Goal: Information Seeking & Learning: Learn about a topic

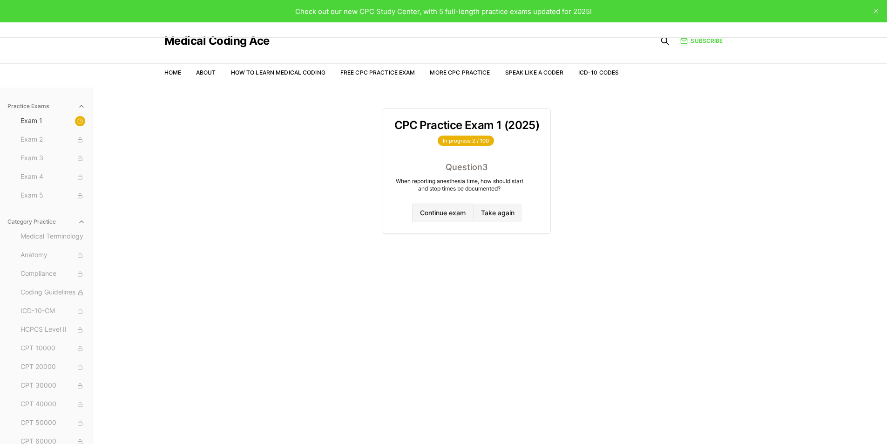
click at [439, 212] on button "Continue exam" at bounding box center [442, 213] width 61 height 19
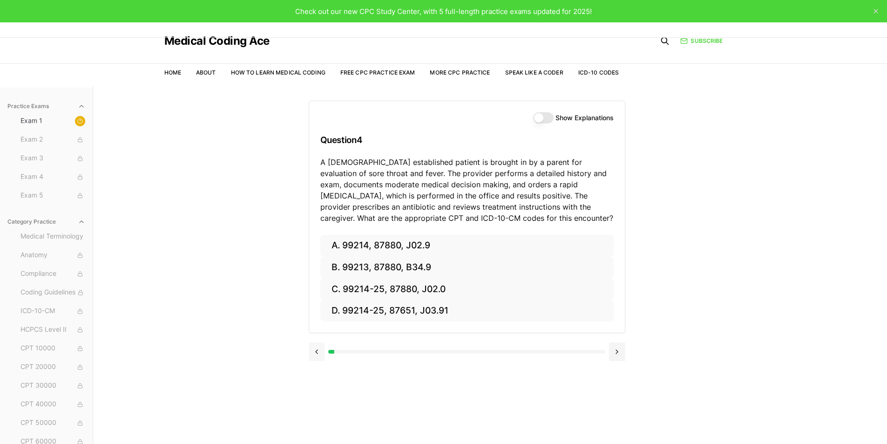
click at [314, 354] on button at bounding box center [317, 351] width 16 height 19
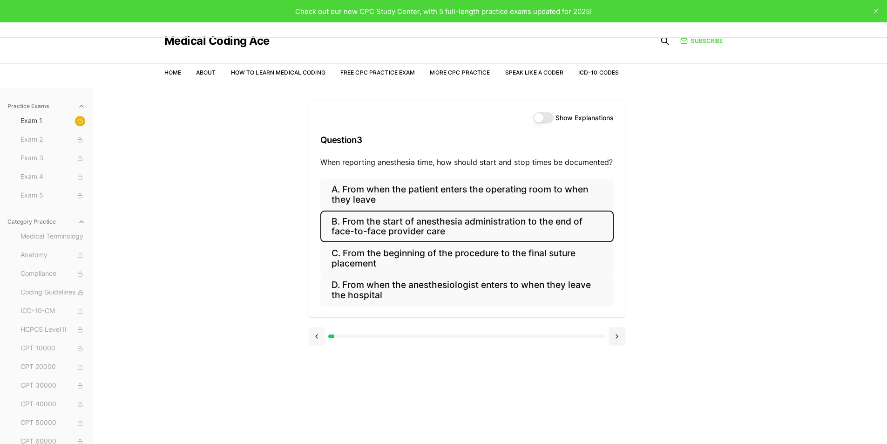
click at [314, 354] on div "Show Explanations Question 3 When reporting anesthesia time, how should start a…" at bounding box center [490, 308] width 363 height 444
click at [318, 338] on button at bounding box center [317, 336] width 16 height 19
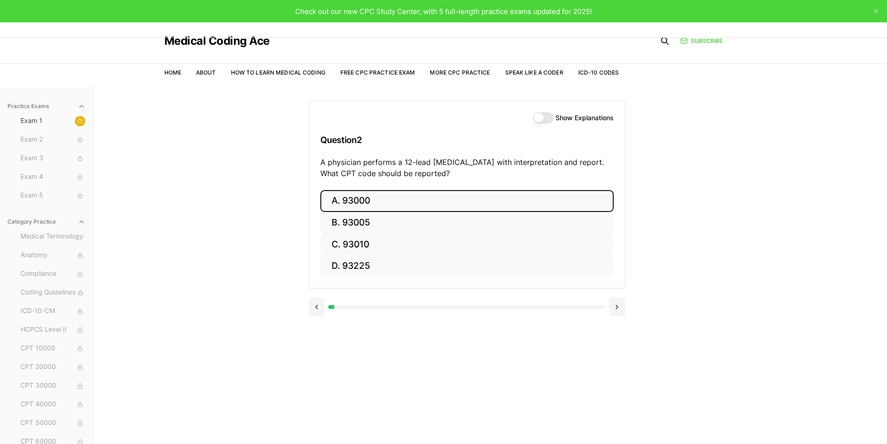
click at [379, 197] on button "A. 93000" at bounding box center [466, 201] width 293 height 22
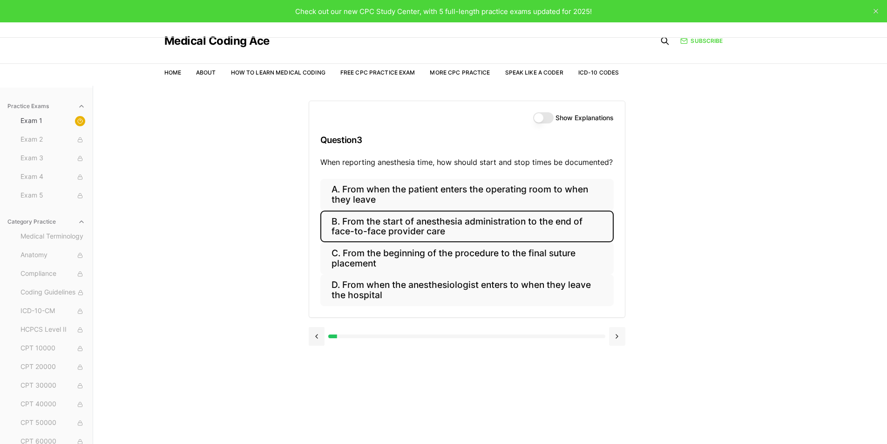
click at [618, 338] on button at bounding box center [617, 336] width 16 height 19
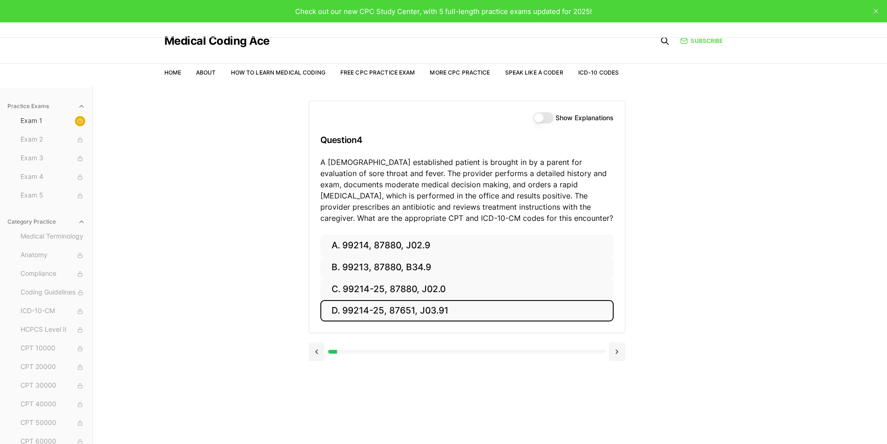
click at [395, 309] on button "D. 99214-25, 87651, J03.91" at bounding box center [466, 311] width 293 height 22
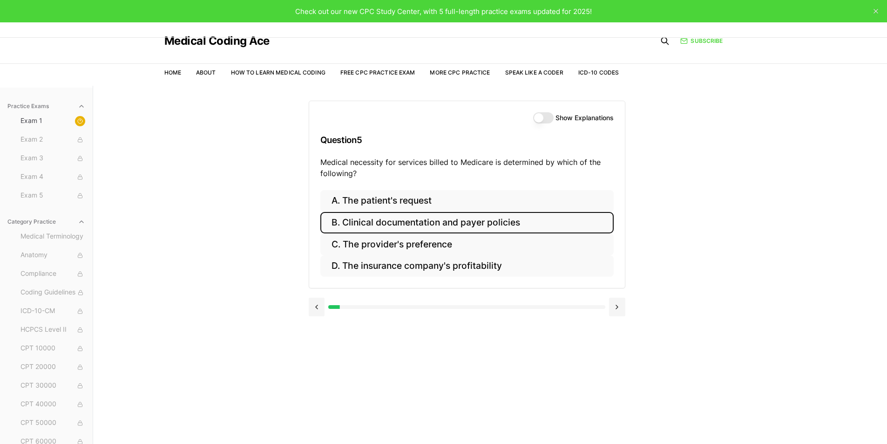
click at [489, 224] on button "B. Clinical documentation and payer policies" at bounding box center [466, 223] width 293 height 22
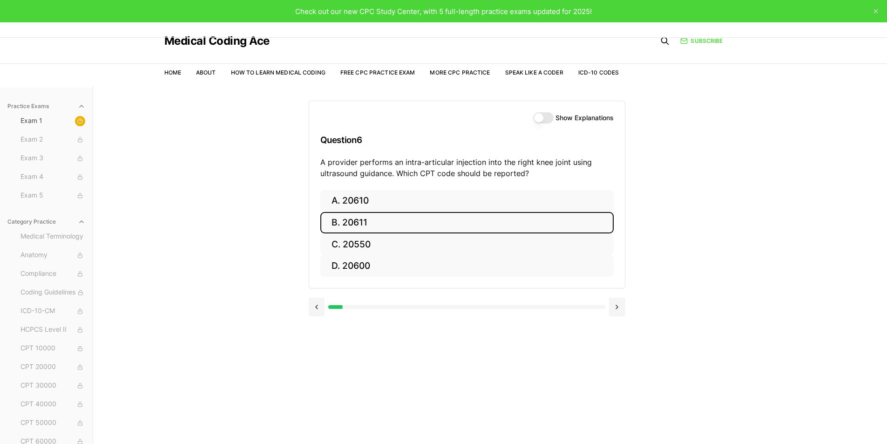
click at [360, 224] on button "B. 20611" at bounding box center [466, 223] width 293 height 22
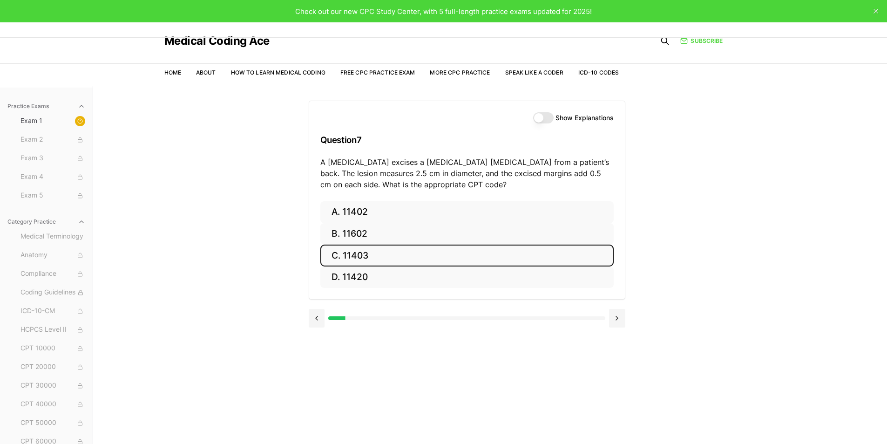
click at [359, 254] on button "C. 11403" at bounding box center [466, 256] width 293 height 22
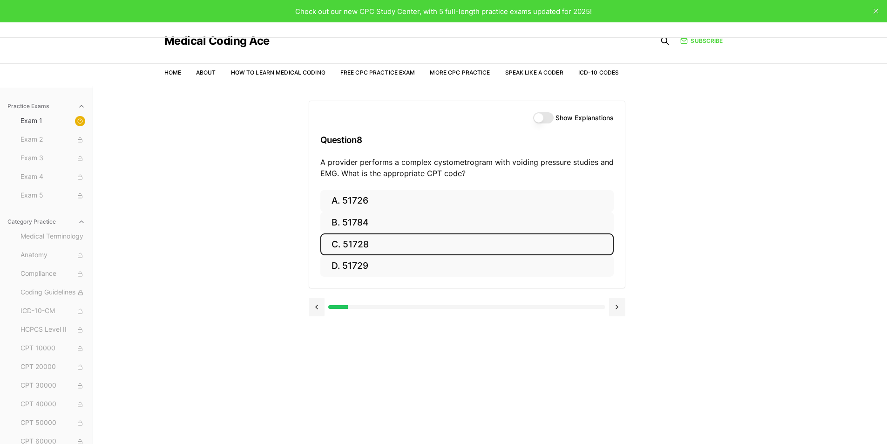
click at [353, 242] on button "C. 51728" at bounding box center [466, 244] width 293 height 22
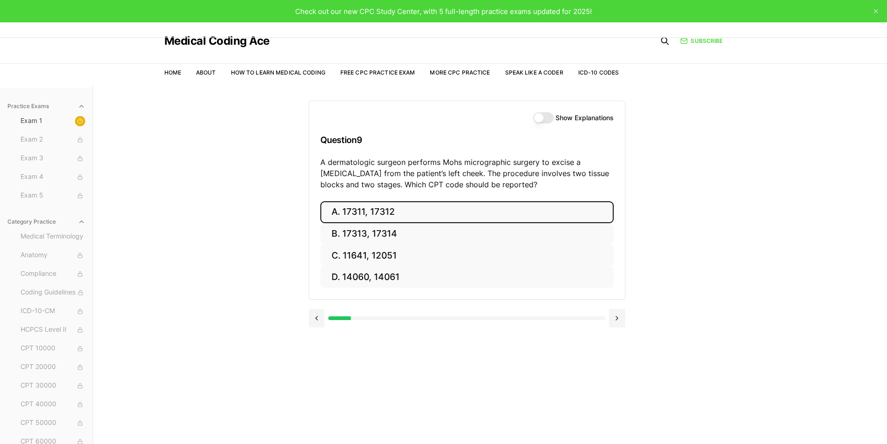
click at [373, 212] on button "A. 17311, 17312" at bounding box center [466, 212] width 293 height 22
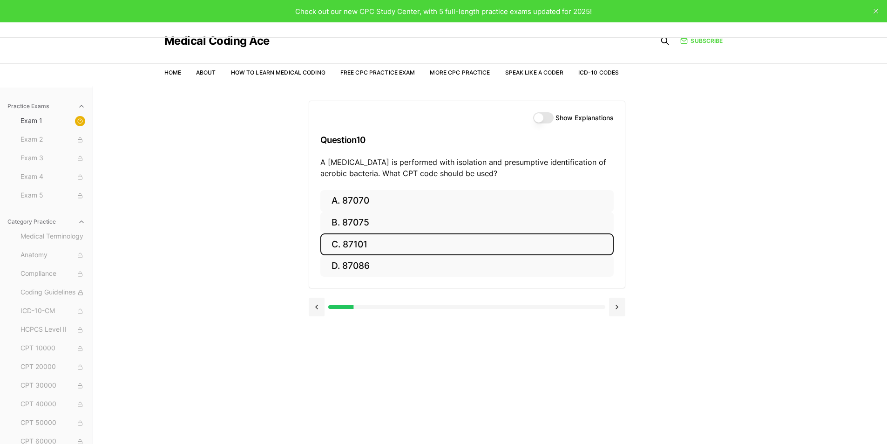
click at [376, 244] on button "C. 87101" at bounding box center [466, 244] width 293 height 22
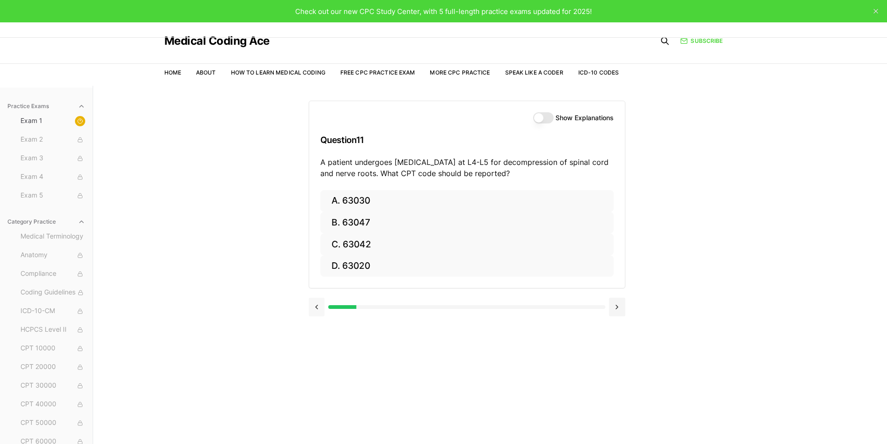
click at [315, 306] on button at bounding box center [317, 307] width 16 height 19
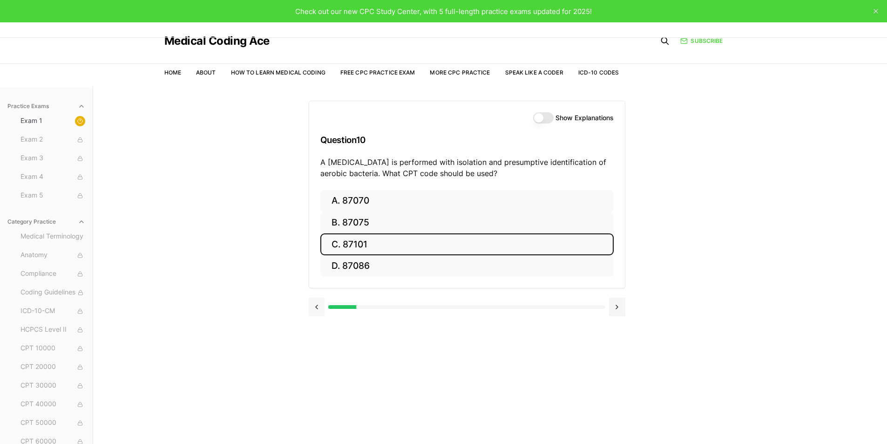
click at [315, 306] on button at bounding box center [317, 307] width 16 height 19
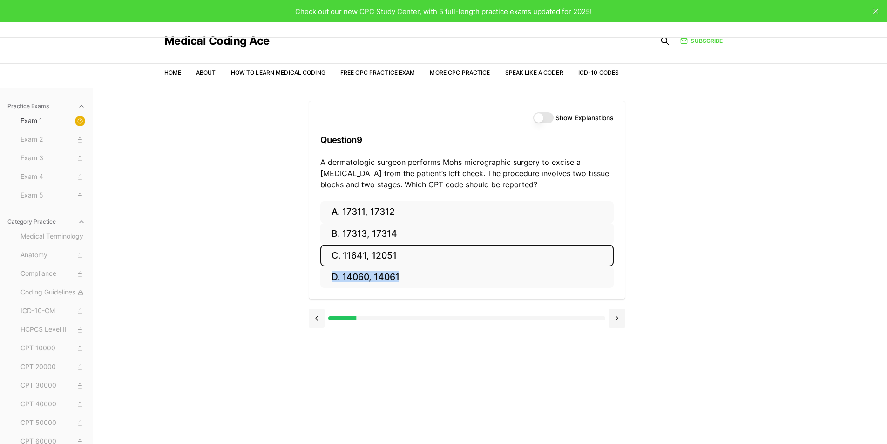
click at [315, 306] on div at bounding box center [467, 317] width 317 height 35
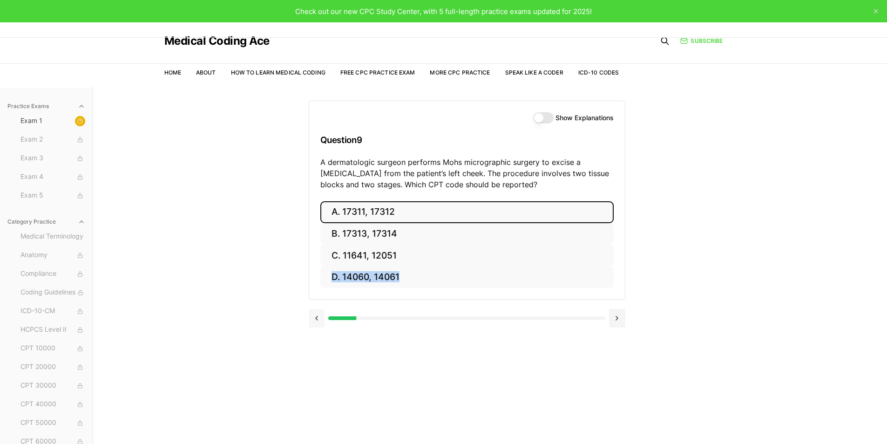
click at [315, 306] on div at bounding box center [467, 317] width 317 height 35
click at [316, 318] on button at bounding box center [317, 318] width 16 height 19
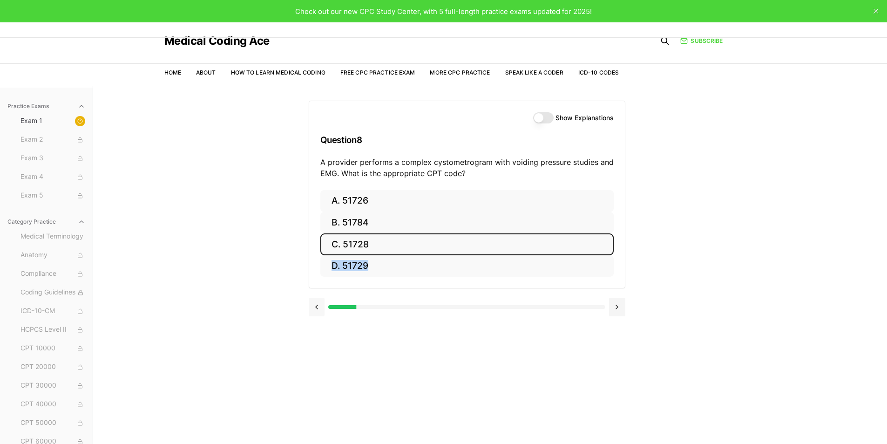
click at [316, 318] on div at bounding box center [467, 305] width 317 height 35
click at [317, 308] on button at bounding box center [317, 307] width 16 height 19
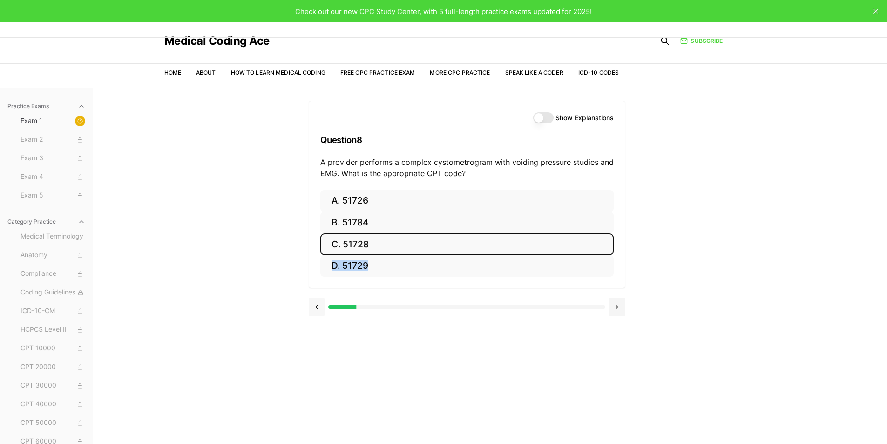
click at [317, 308] on div at bounding box center [467, 305] width 317 height 35
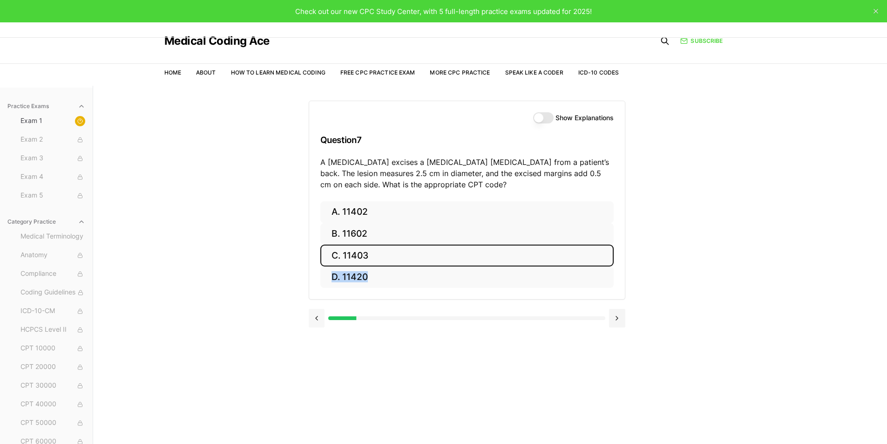
click at [317, 308] on div at bounding box center [467, 317] width 317 height 35
click at [316, 315] on button at bounding box center [317, 318] width 16 height 19
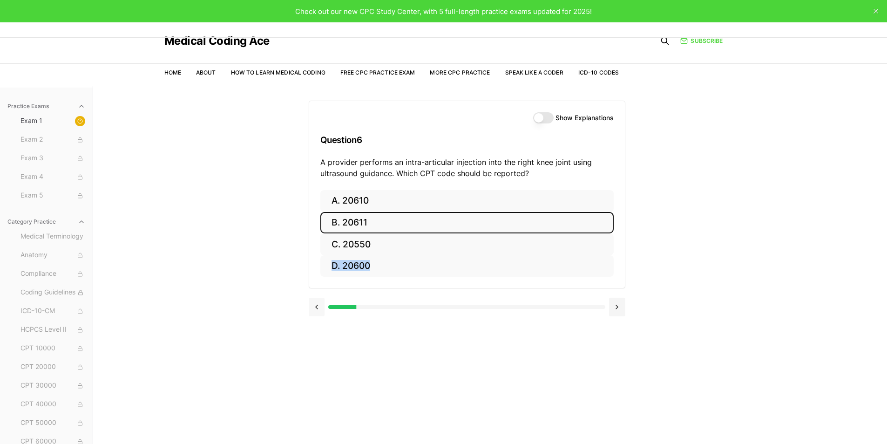
click at [318, 315] on button at bounding box center [317, 307] width 16 height 19
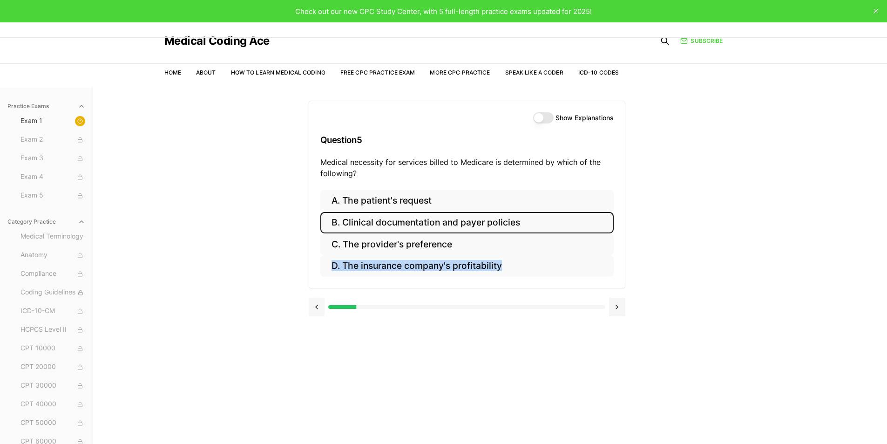
click at [318, 309] on button at bounding box center [317, 307] width 16 height 19
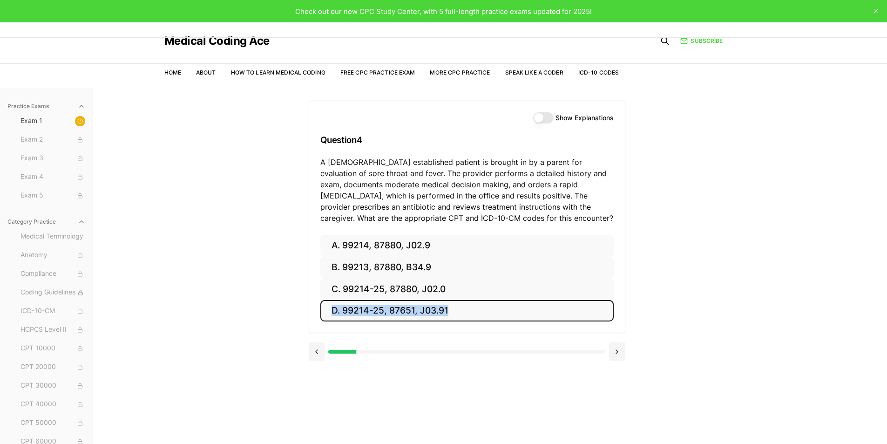
click at [317, 349] on button at bounding box center [317, 351] width 16 height 19
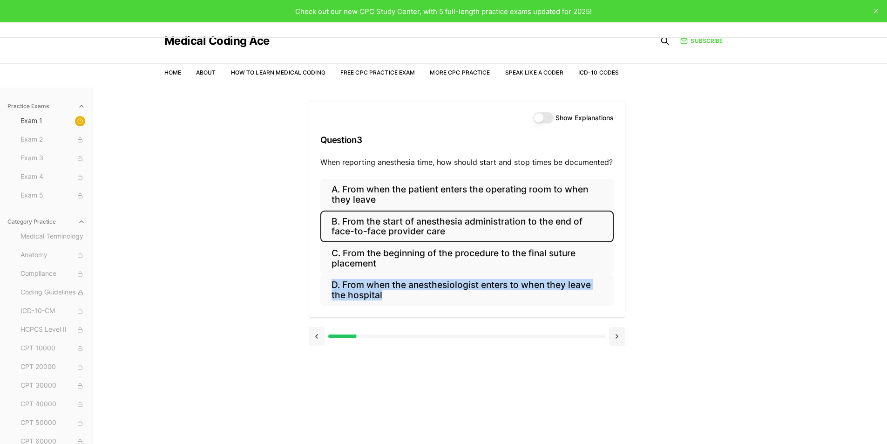
click at [317, 337] on button at bounding box center [317, 336] width 16 height 19
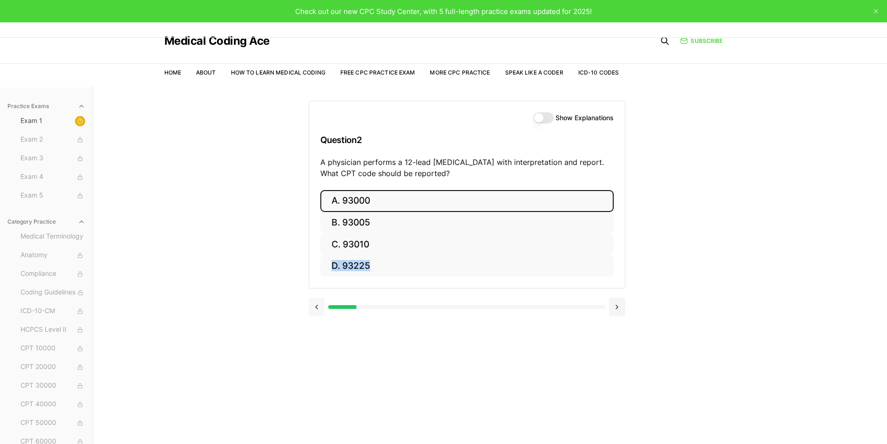
click at [317, 309] on button at bounding box center [317, 307] width 16 height 19
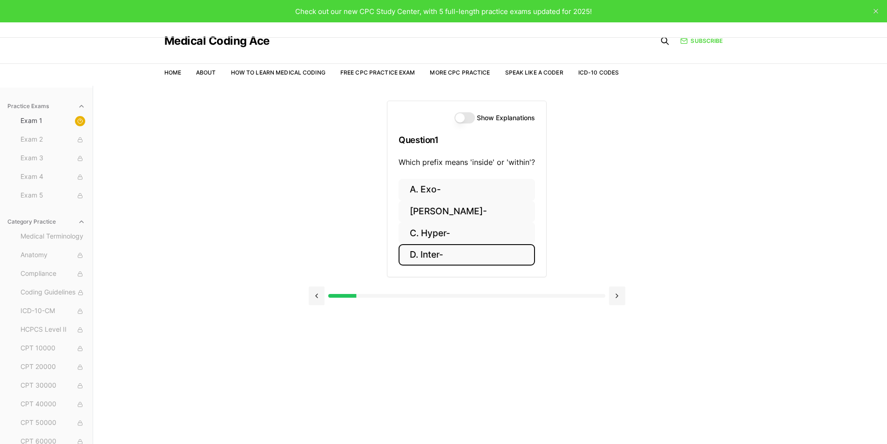
click at [512, 115] on label "Show Explanations" at bounding box center [506, 118] width 58 height 7
click at [475, 115] on button "Show Explanations" at bounding box center [465, 117] width 20 height 11
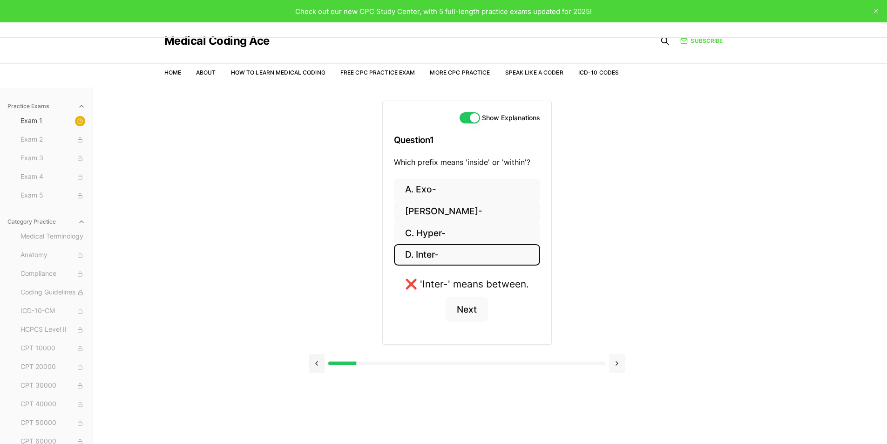
click at [617, 364] on button at bounding box center [617, 363] width 16 height 19
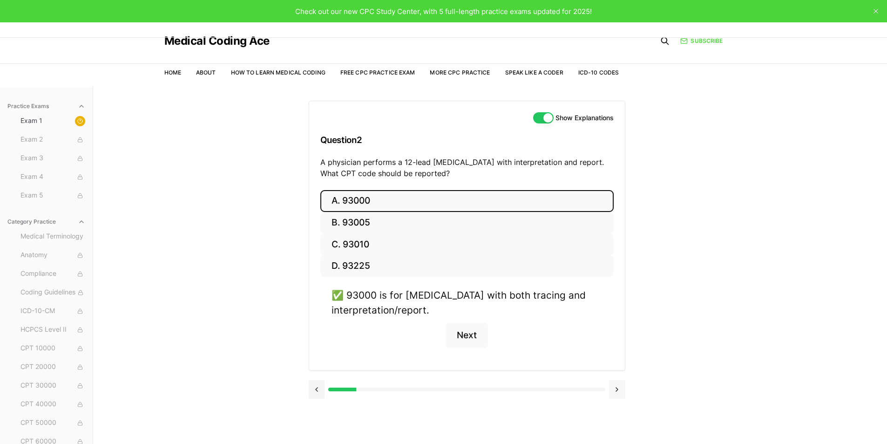
click at [618, 388] on button at bounding box center [617, 389] width 16 height 19
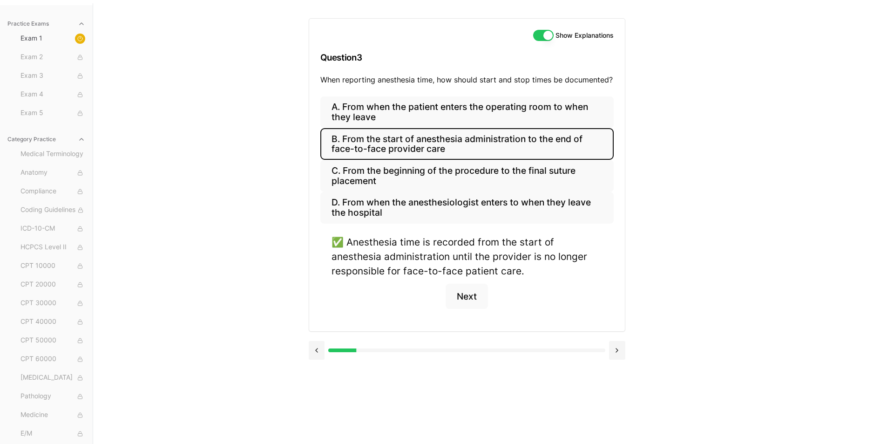
scroll to position [86, 0]
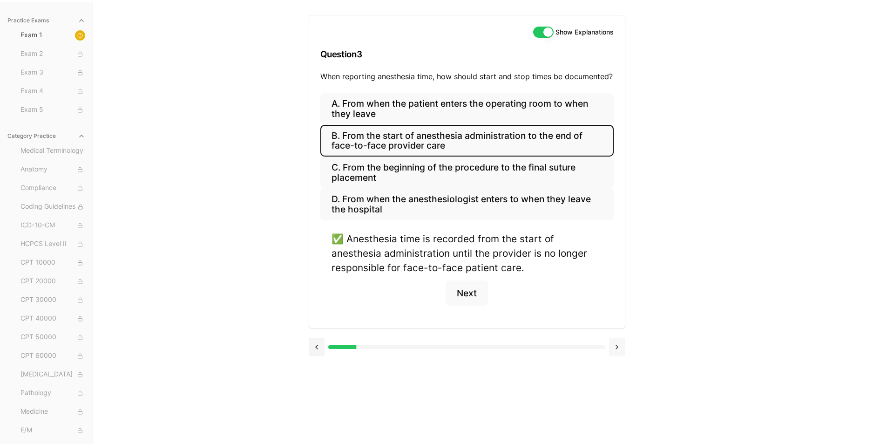
click at [616, 348] on button at bounding box center [617, 347] width 16 height 19
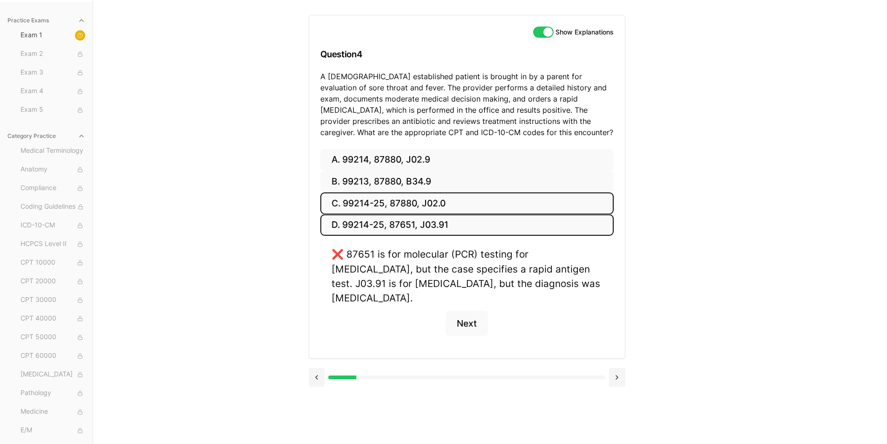
click at [399, 198] on button "C. 99214-25, 87880, J02.0" at bounding box center [466, 203] width 293 height 22
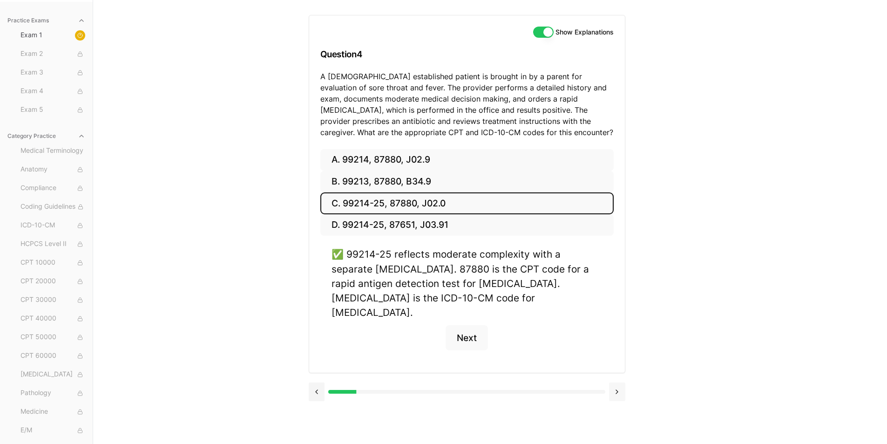
click at [618, 382] on button at bounding box center [617, 391] width 16 height 19
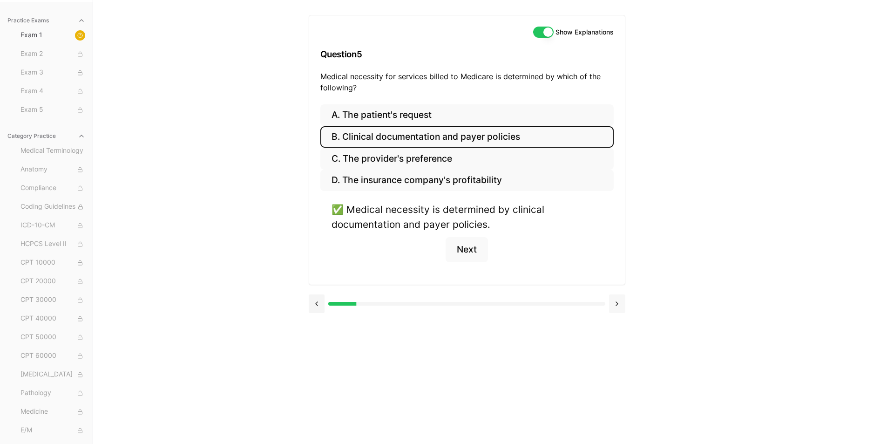
click at [615, 301] on button at bounding box center [617, 303] width 16 height 19
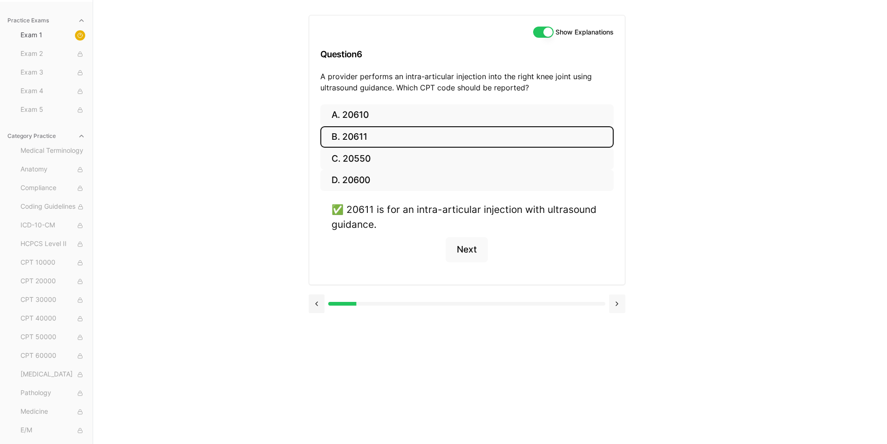
click at [615, 301] on button at bounding box center [617, 303] width 16 height 19
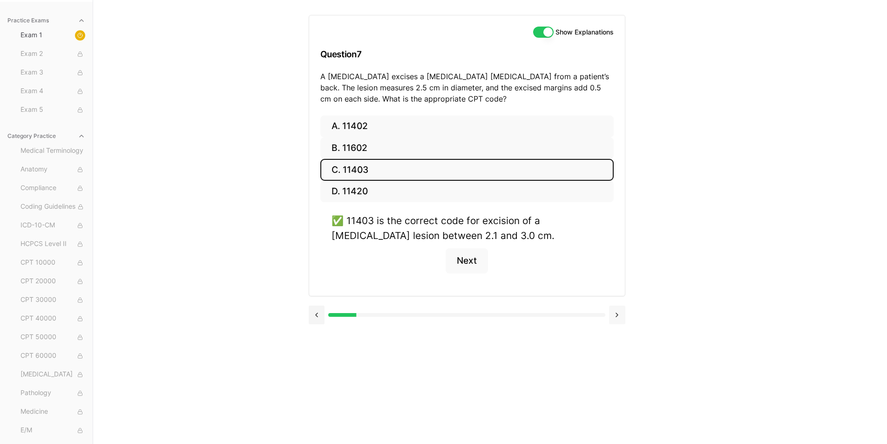
click at [616, 312] on button at bounding box center [617, 315] width 16 height 19
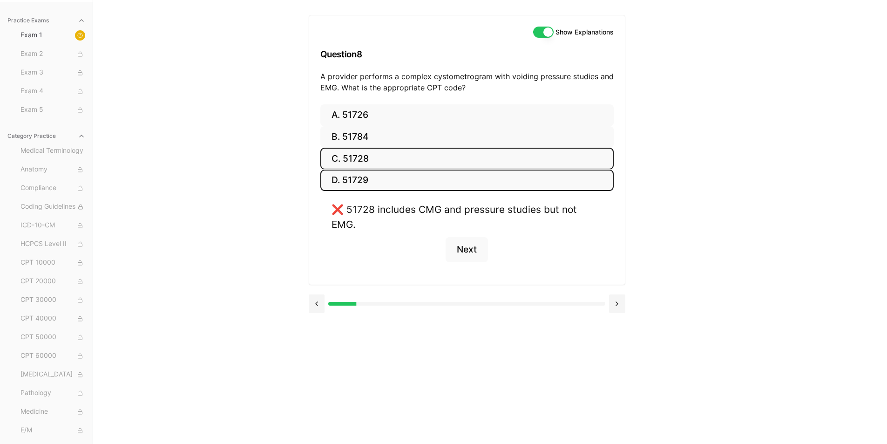
click at [345, 177] on button "D. 51729" at bounding box center [466, 181] width 293 height 22
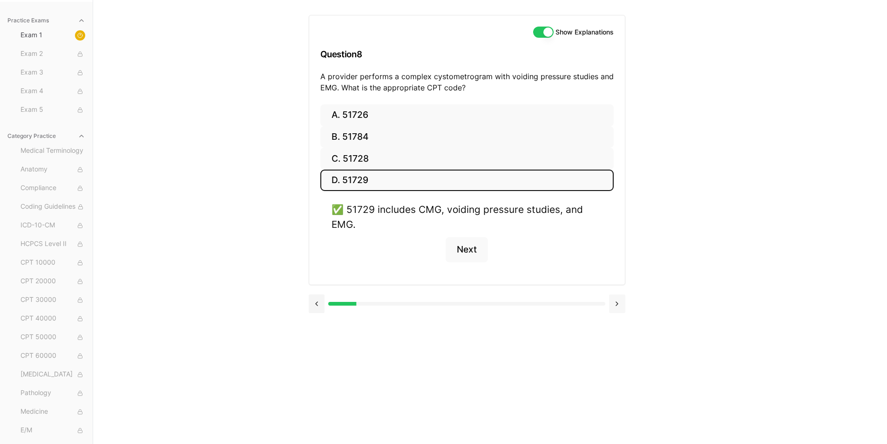
click at [620, 305] on button at bounding box center [617, 303] width 16 height 19
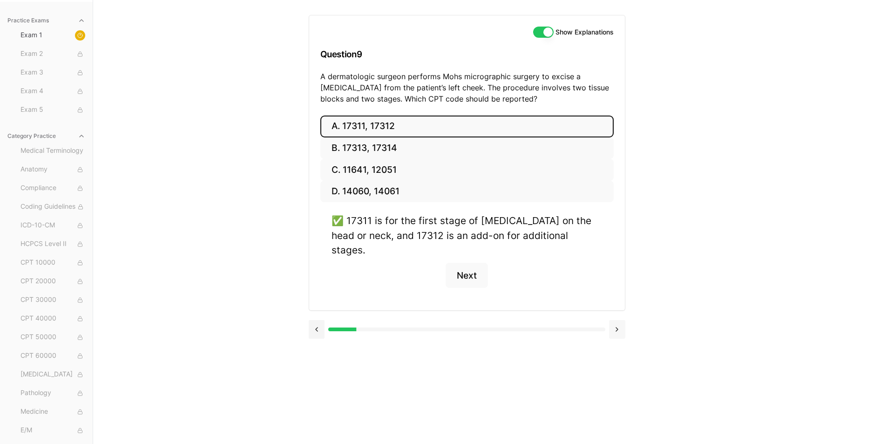
click at [615, 320] on button at bounding box center [617, 329] width 16 height 19
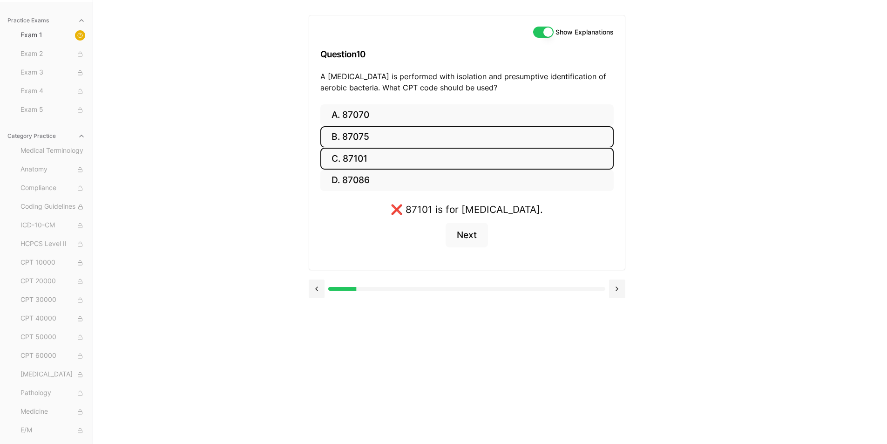
click at [407, 134] on button "B. 87075" at bounding box center [466, 137] width 293 height 22
click at [371, 182] on button "D. 87086" at bounding box center [466, 181] width 293 height 22
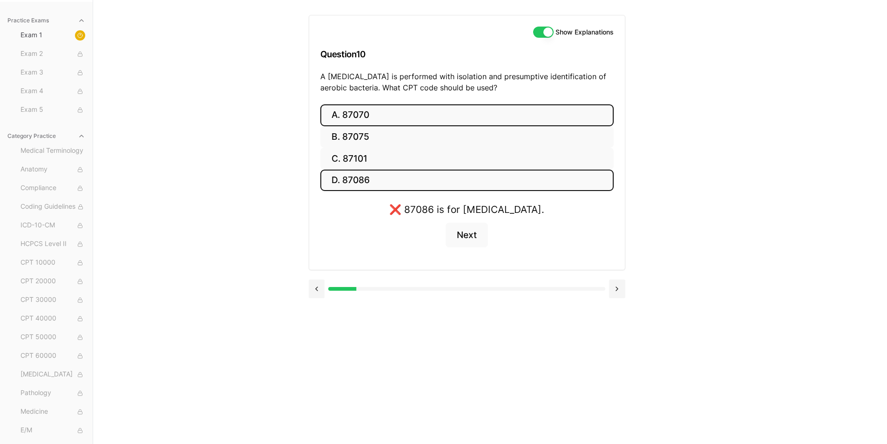
click at [366, 115] on button "A. 87070" at bounding box center [466, 115] width 293 height 22
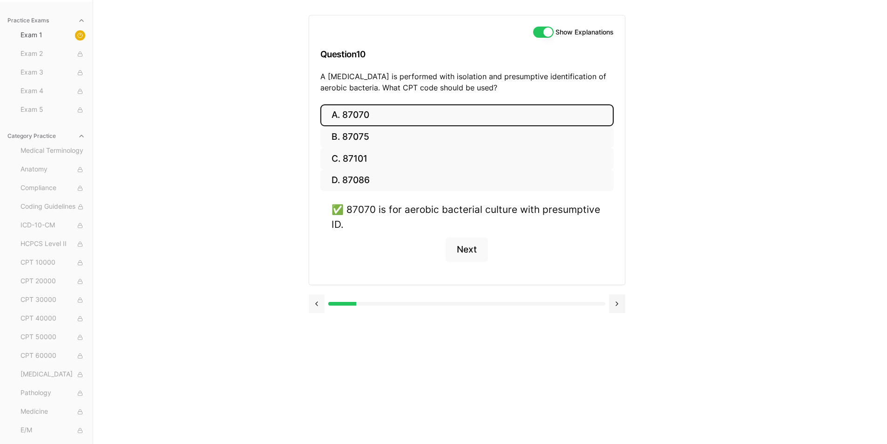
click at [318, 305] on button at bounding box center [317, 303] width 16 height 19
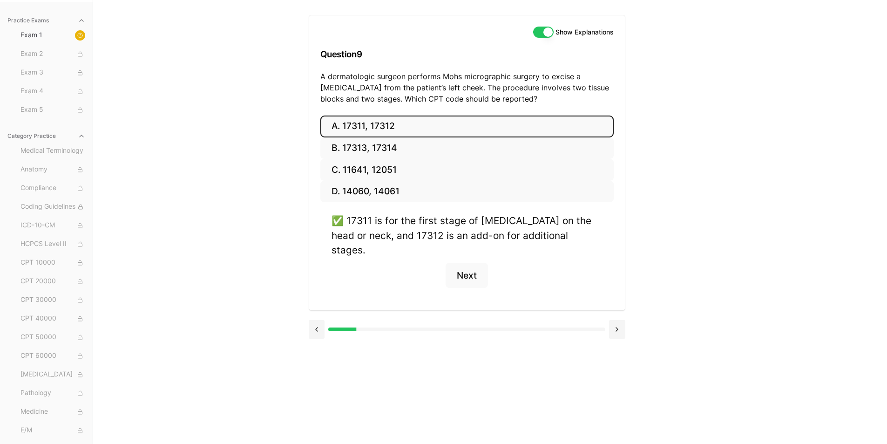
click at [317, 311] on div at bounding box center [467, 328] width 317 height 35
click at [315, 320] on button at bounding box center [317, 329] width 16 height 19
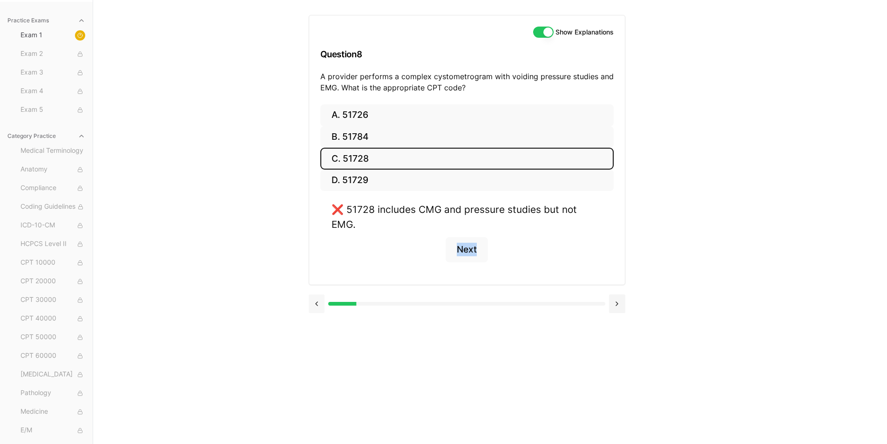
click at [315, 313] on div "Show Explanations Question 8 A provider performs a complex cystometrogram with …" at bounding box center [490, 222] width 363 height 444
click at [314, 294] on button at bounding box center [317, 303] width 16 height 19
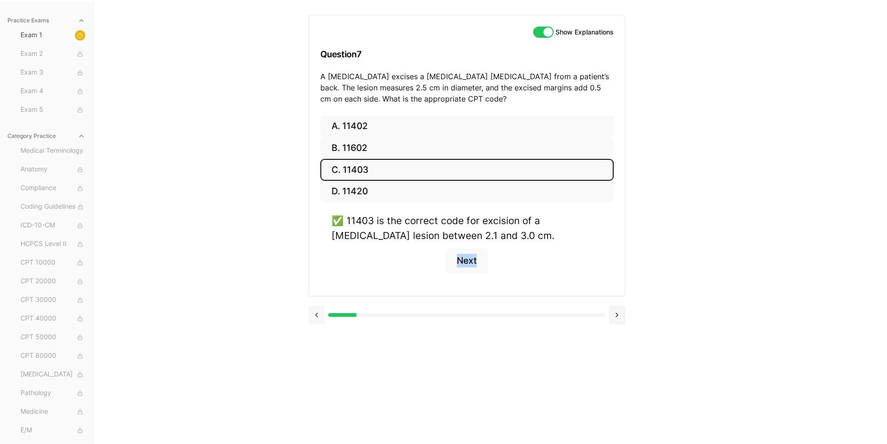
click at [314, 311] on button at bounding box center [317, 315] width 16 height 19
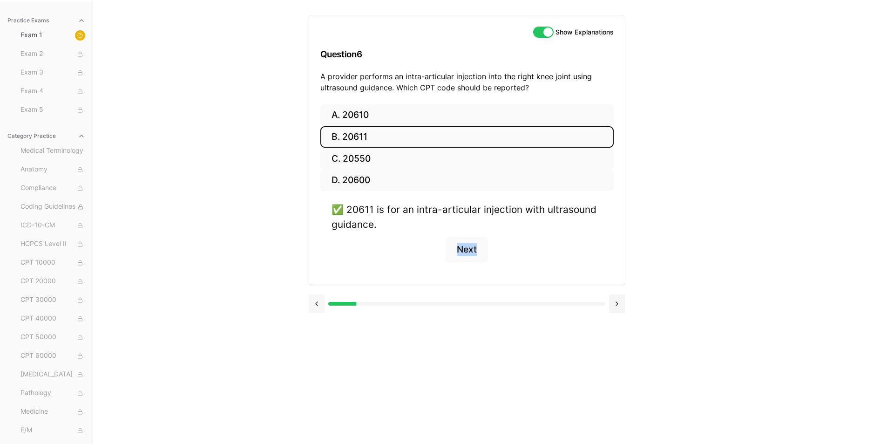
click at [314, 311] on button at bounding box center [317, 303] width 16 height 19
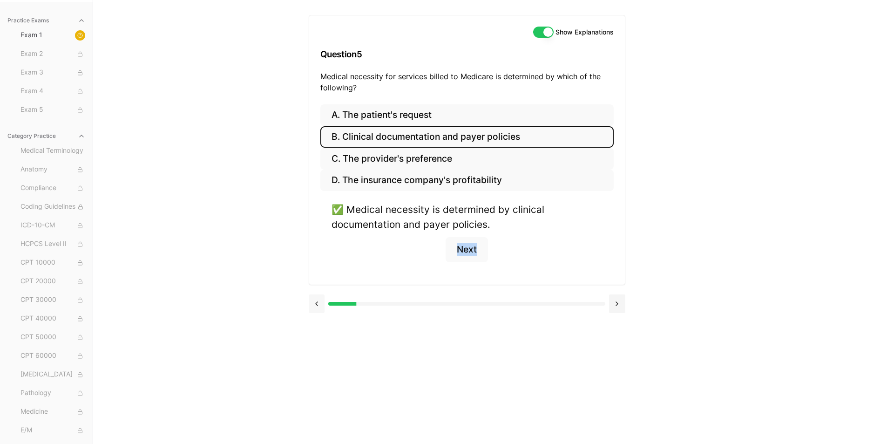
click at [316, 302] on button at bounding box center [317, 303] width 16 height 19
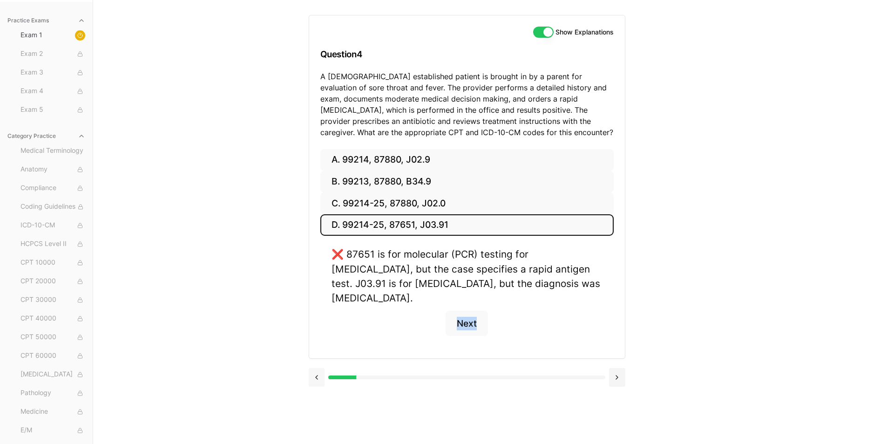
click at [316, 302] on div "A. 99214, 87880, J02.9 B. 99213, 87880, B34.9 C. 99214-25, 87880, J02.0 D. 9921…" at bounding box center [467, 253] width 316 height 209
click at [317, 368] on button at bounding box center [317, 377] width 16 height 19
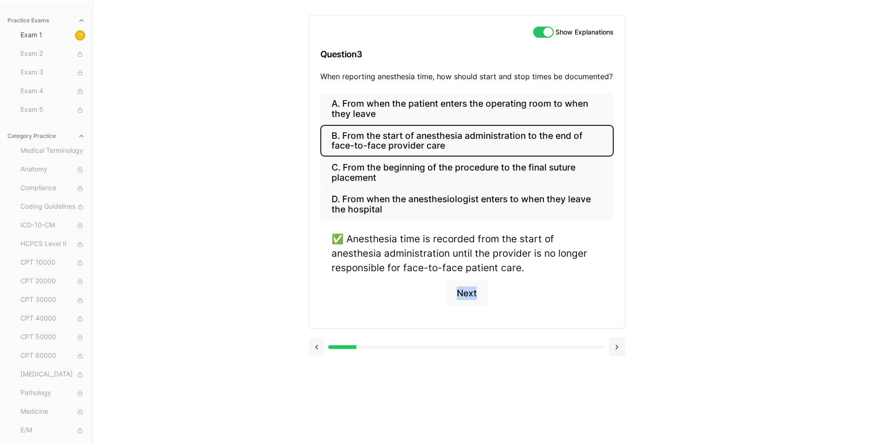
click at [315, 349] on button at bounding box center [317, 347] width 16 height 19
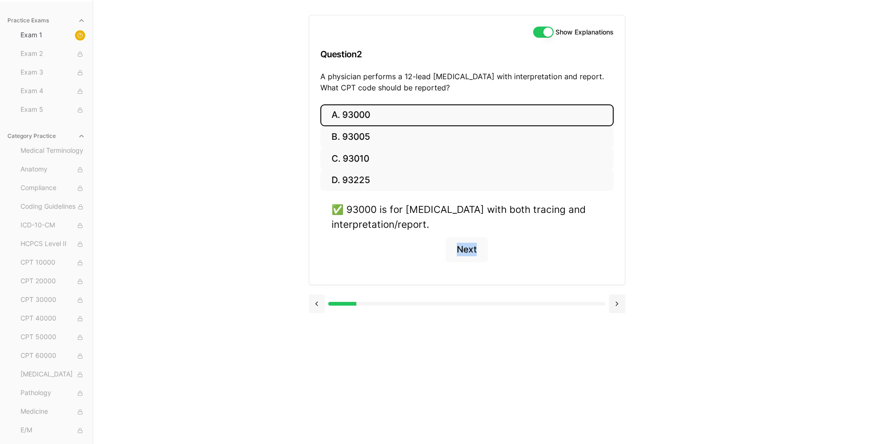
click at [316, 306] on button at bounding box center [317, 303] width 16 height 19
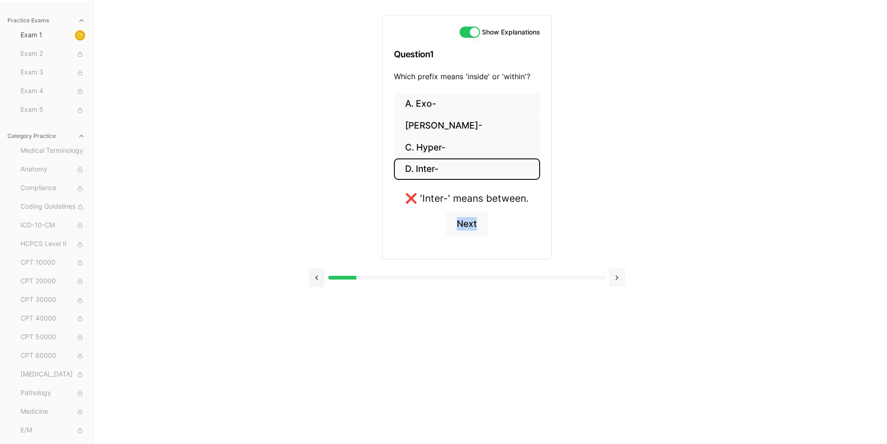
click at [616, 279] on button at bounding box center [617, 277] width 16 height 19
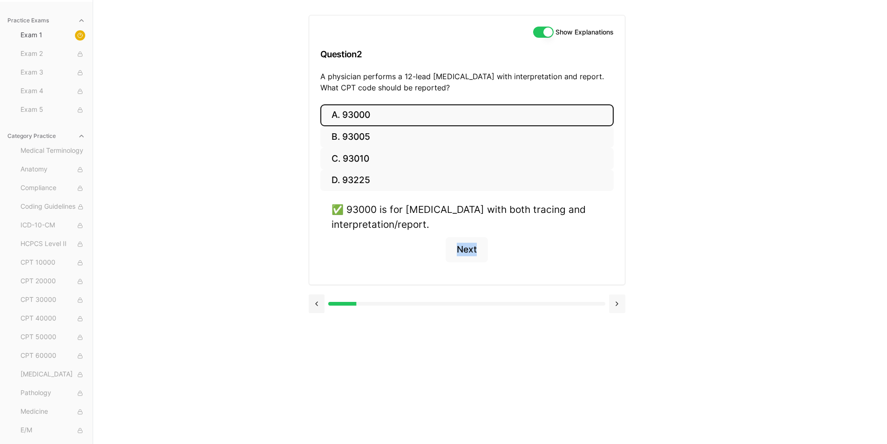
click at [616, 304] on button at bounding box center [617, 303] width 16 height 19
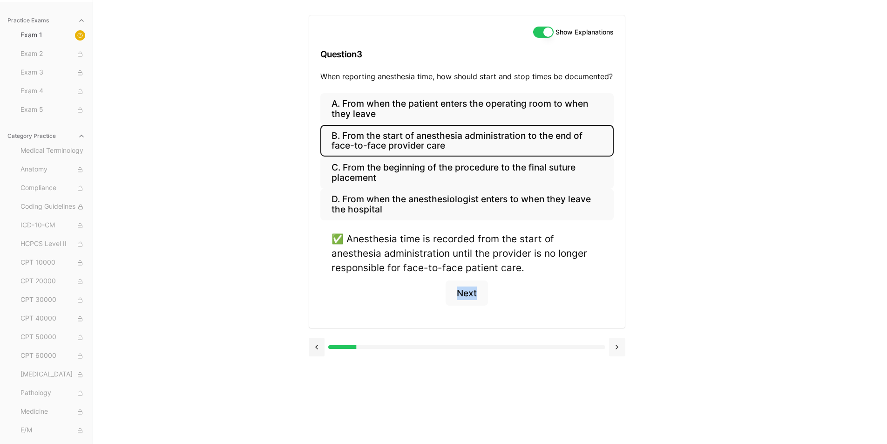
click at [616, 347] on button at bounding box center [617, 347] width 16 height 19
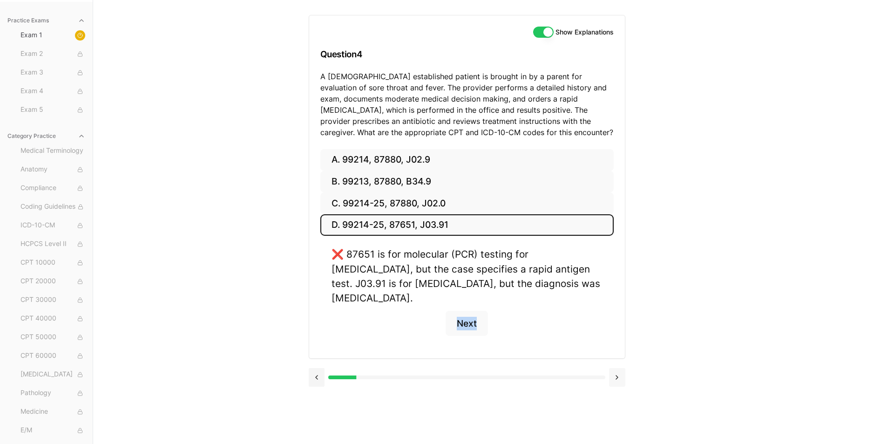
click at [615, 368] on button at bounding box center [617, 377] width 16 height 19
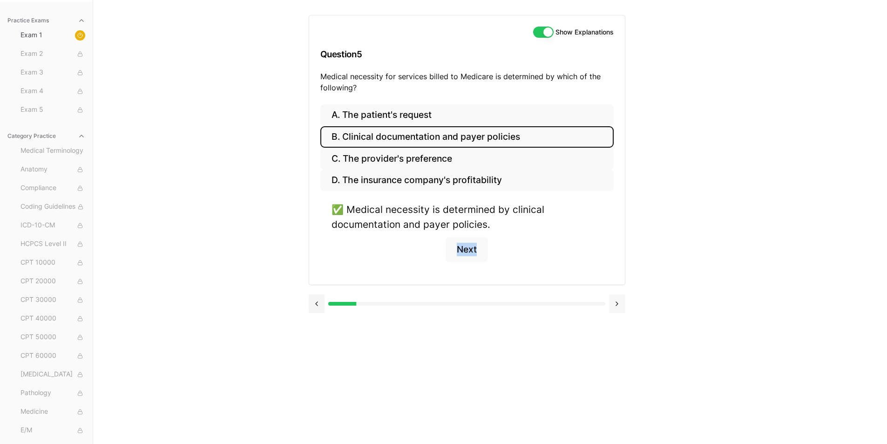
click at [616, 309] on button at bounding box center [617, 303] width 16 height 19
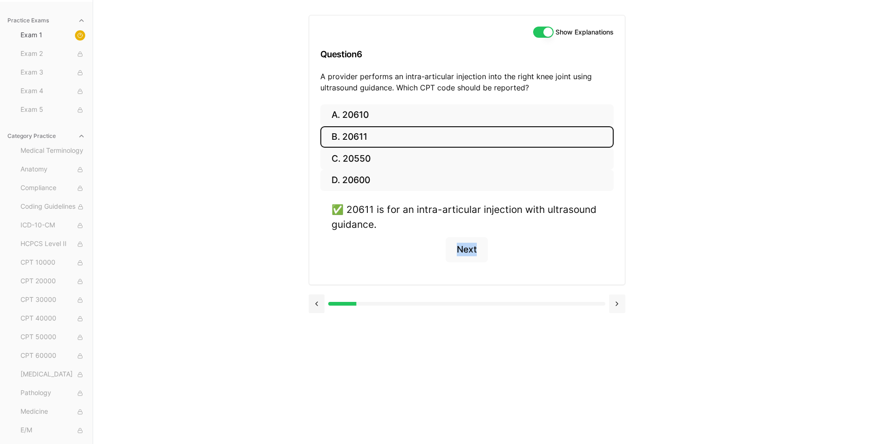
click at [615, 307] on button at bounding box center [617, 303] width 16 height 19
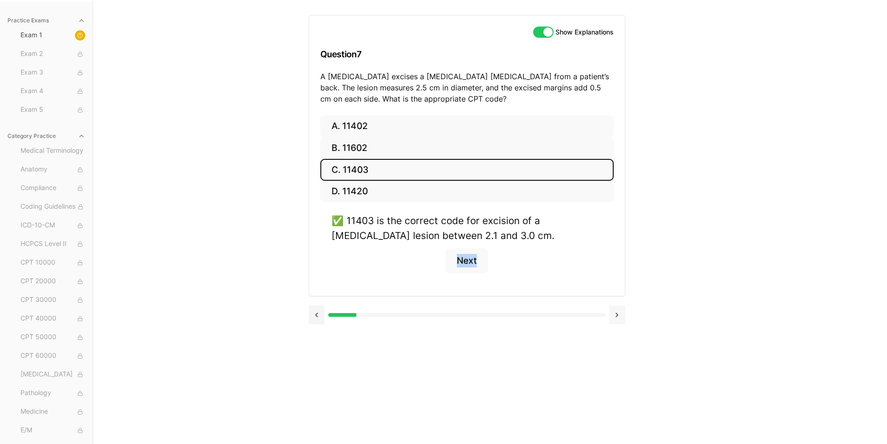
click at [616, 316] on button at bounding box center [617, 315] width 16 height 19
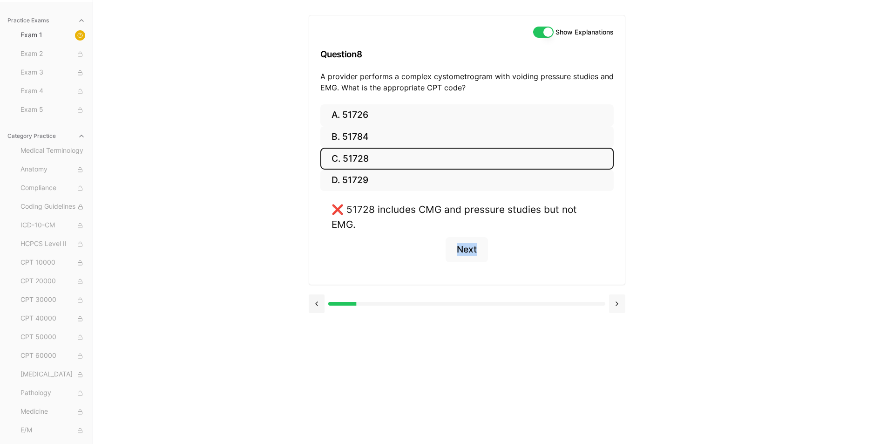
click at [620, 294] on button at bounding box center [617, 303] width 16 height 19
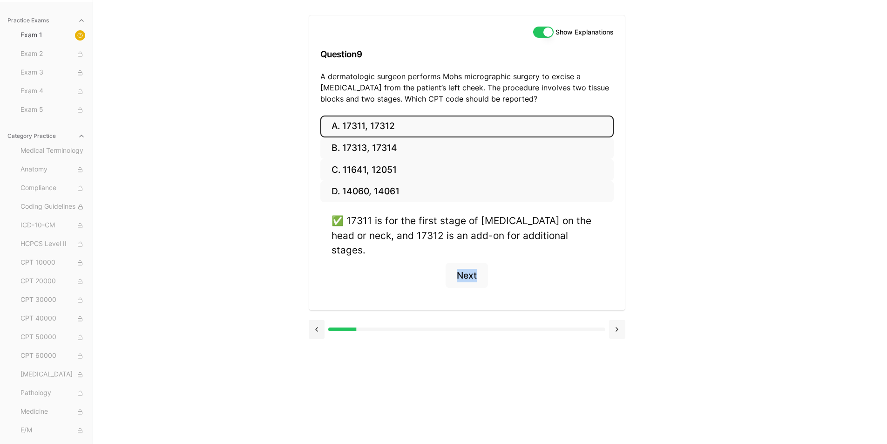
click at [619, 320] on button at bounding box center [617, 329] width 16 height 19
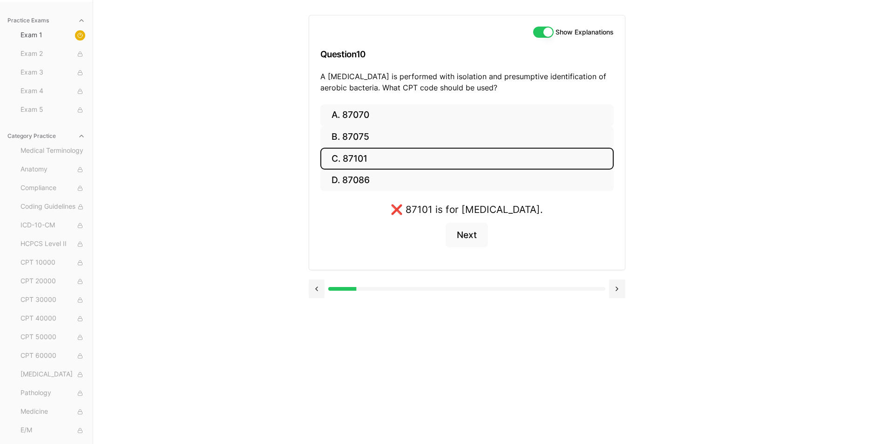
click at [743, 200] on div "Practice Exams Exam 1 Exam 2 Exam 3 Exam 4 Exam 5 Category Practice Medical Ter…" at bounding box center [443, 222] width 887 height 444
